Goal: Task Accomplishment & Management: Use online tool/utility

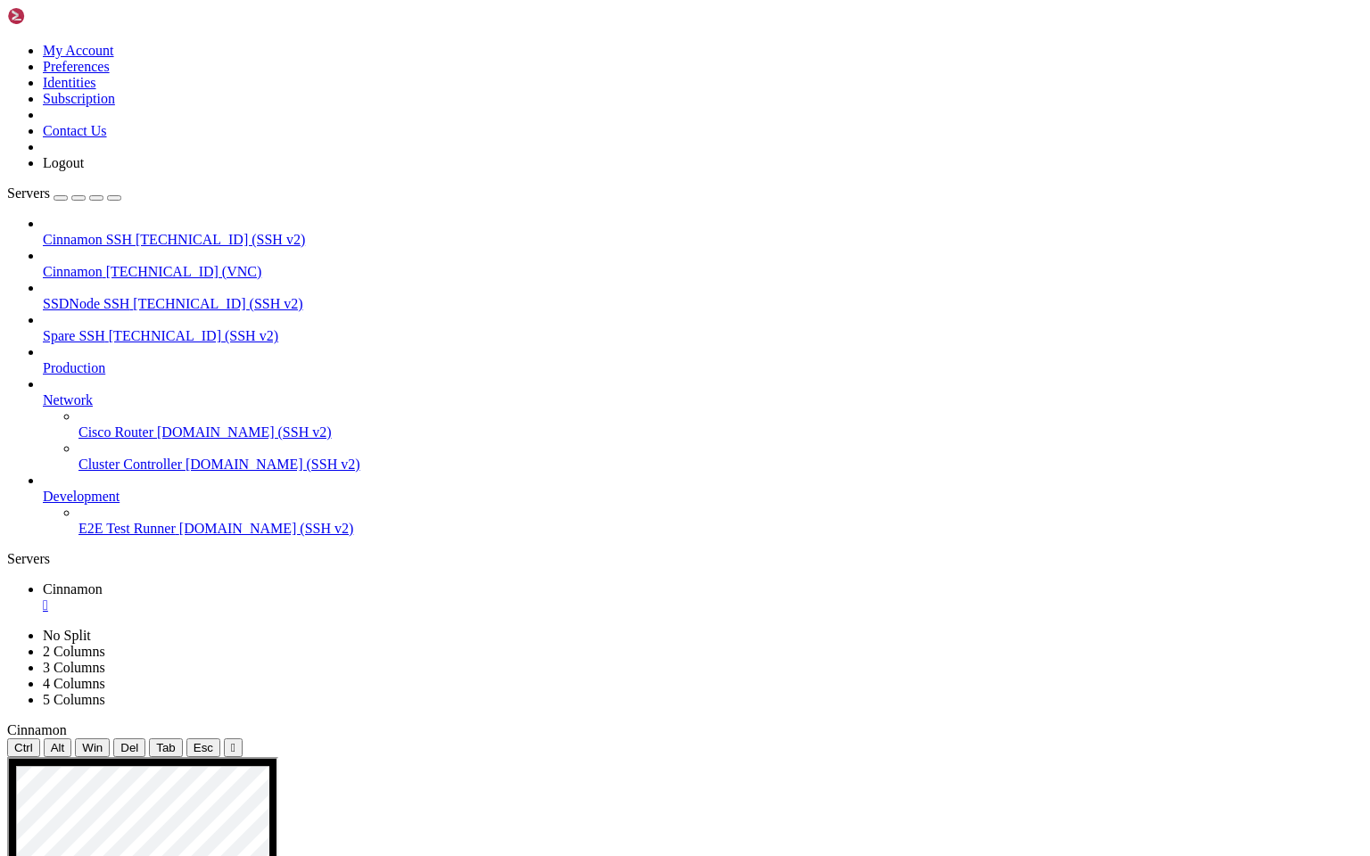
drag, startPoint x: 774, startPoint y: 1099, endPoint x: 872, endPoint y: 1098, distance: 98.1
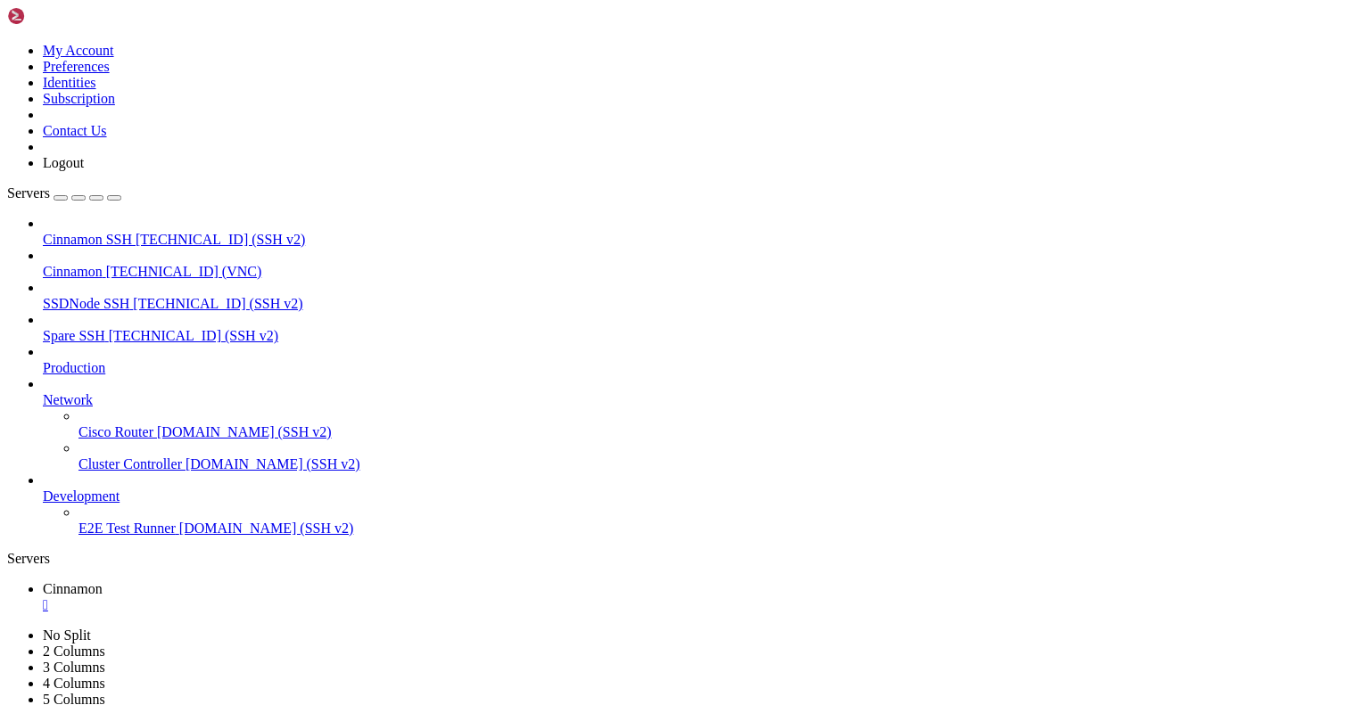
click at [326, 597] on div "" at bounding box center [703, 605] width 1320 height 16
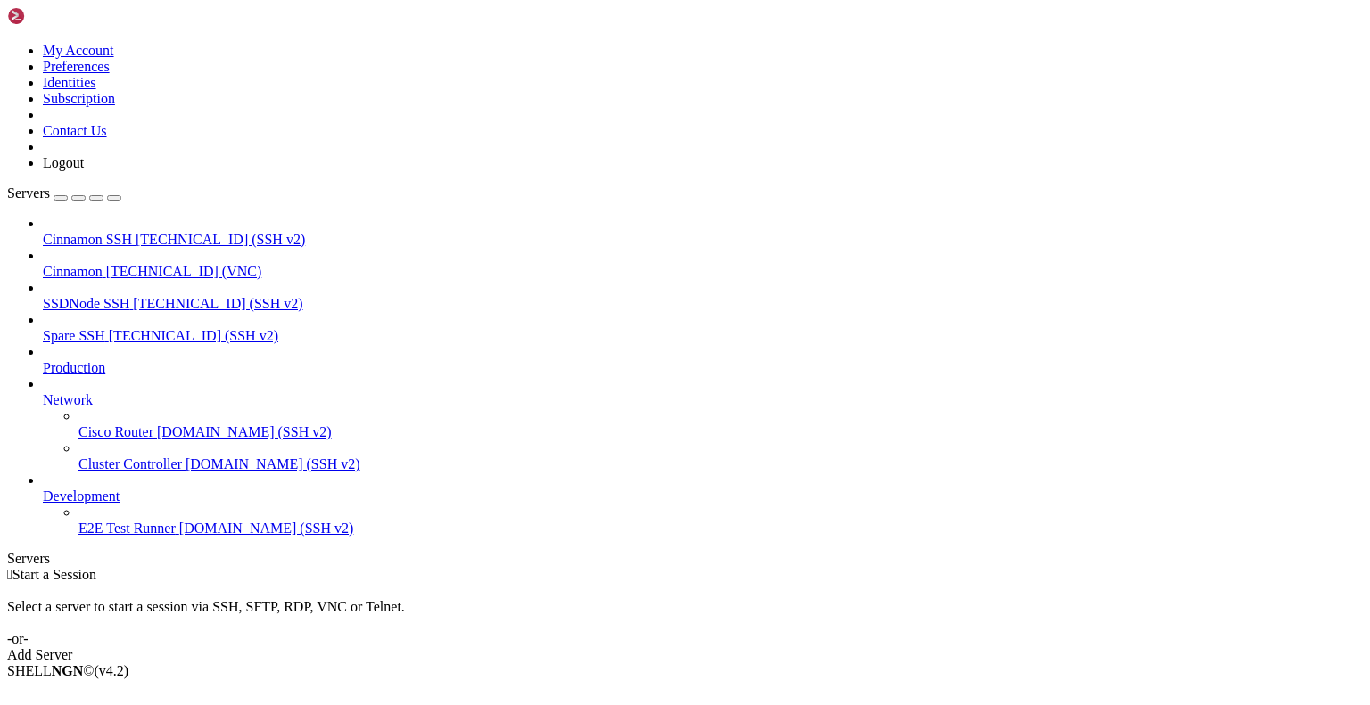
click at [7, 43] on icon at bounding box center [7, 43] width 0 height 0
click at [84, 170] on link "Logout" at bounding box center [63, 162] width 41 height 15
